Goal: Book appointment/travel/reservation

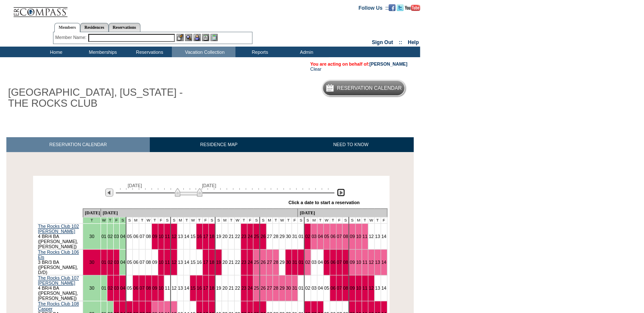
click at [338, 196] on img at bounding box center [341, 193] width 8 height 8
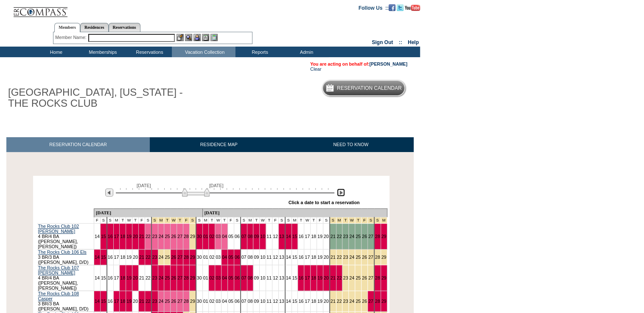
click at [338, 196] on img at bounding box center [341, 193] width 8 height 8
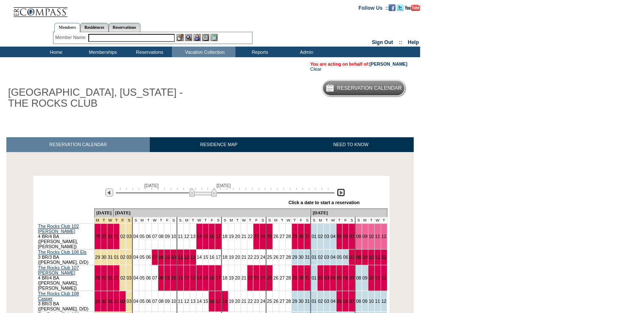
click at [338, 196] on img at bounding box center [341, 193] width 8 height 8
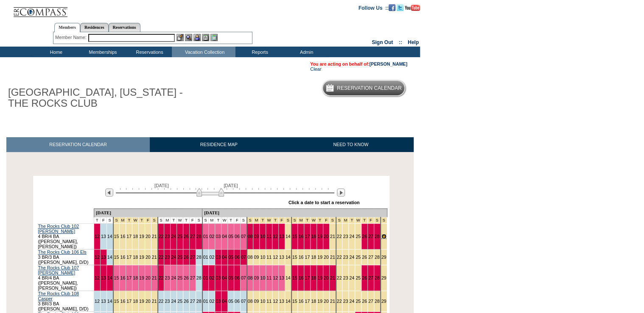
click at [381, 234] on link "29" at bounding box center [383, 236] width 5 height 5
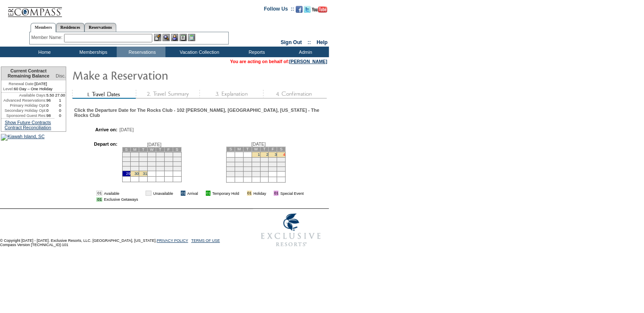
click at [285, 153] on link "4" at bounding box center [284, 155] width 2 height 4
